Goal: Task Accomplishment & Management: Manage account settings

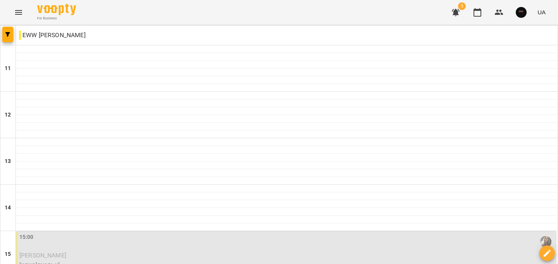
scroll to position [185, 0]
click at [122, 260] on p "індивідуальні" at bounding box center [286, 264] width 535 height 9
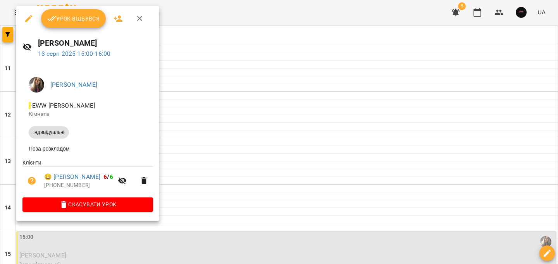
click at [72, 26] on button "Урок відбувся" at bounding box center [73, 18] width 65 height 19
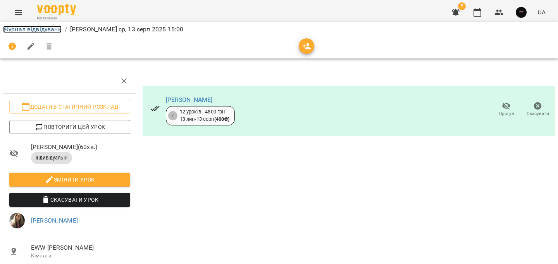
click at [52, 28] on link "Журнал відвідувань" at bounding box center [32, 29] width 58 height 7
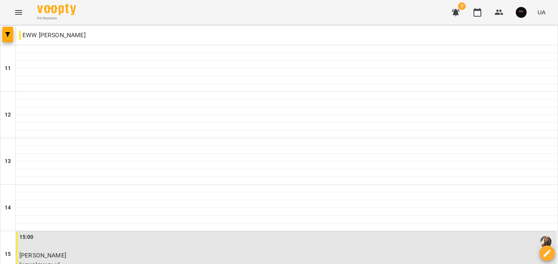
scroll to position [208, 0]
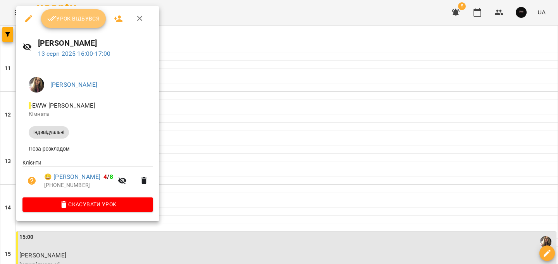
click at [67, 24] on button "Урок відбувся" at bounding box center [73, 18] width 65 height 19
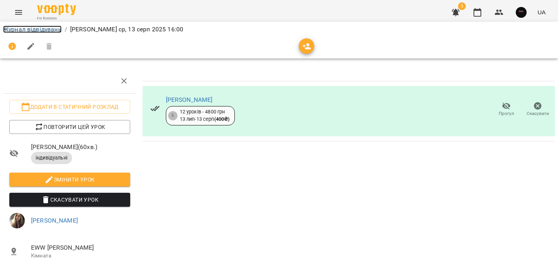
click at [53, 27] on link "Журнал відвідувань" at bounding box center [32, 29] width 58 height 7
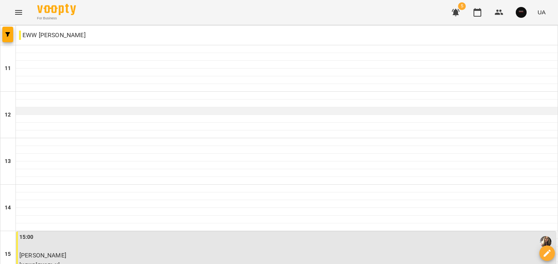
scroll to position [328, 0]
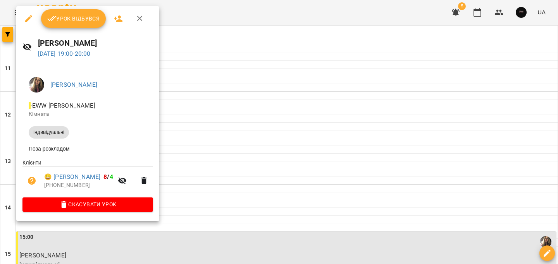
click at [73, 23] on span "Урок відбувся" at bounding box center [73, 18] width 53 height 9
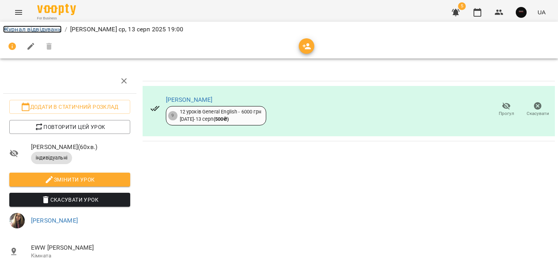
click at [48, 31] on link "Журнал відвідувань" at bounding box center [32, 29] width 58 height 7
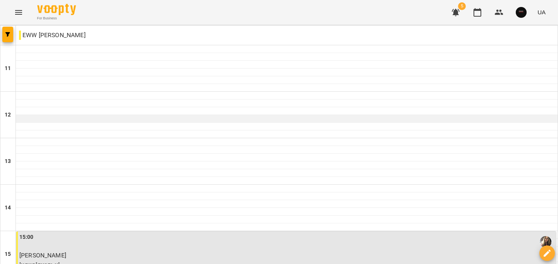
scroll to position [390, 0]
